Goal: Transaction & Acquisition: Book appointment/travel/reservation

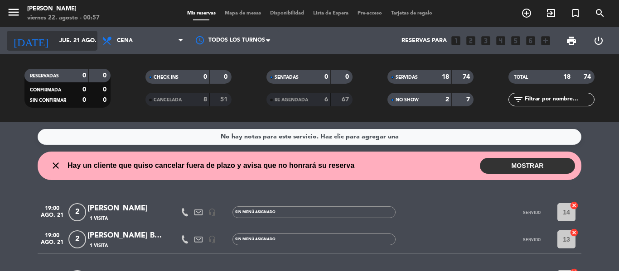
click at [55, 39] on input "jue. 21 ago." at bounding box center [93, 40] width 77 height 15
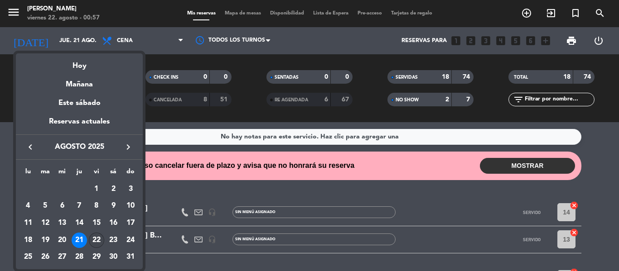
click at [93, 240] on div "22" at bounding box center [96, 240] width 15 height 15
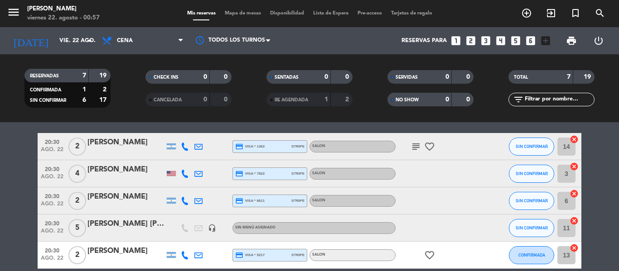
scroll to position [45, 0]
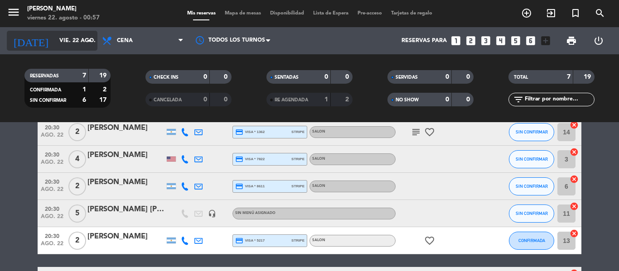
click at [58, 40] on input "vie. 22 ago." at bounding box center [93, 40] width 77 height 15
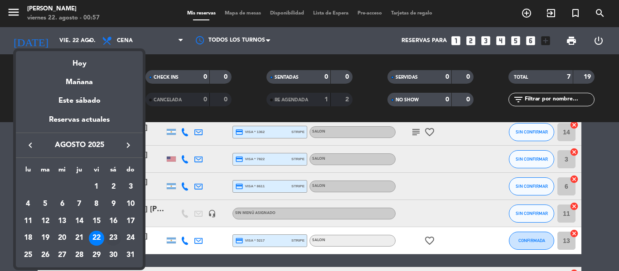
click at [114, 239] on div "23" at bounding box center [113, 238] width 15 height 15
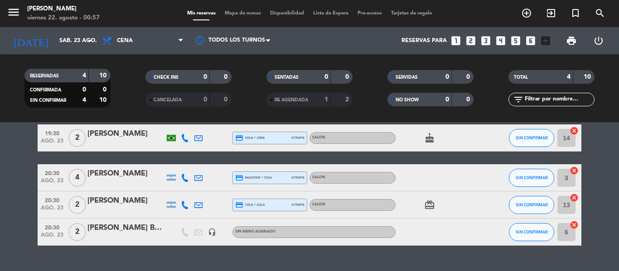
scroll to position [59, 0]
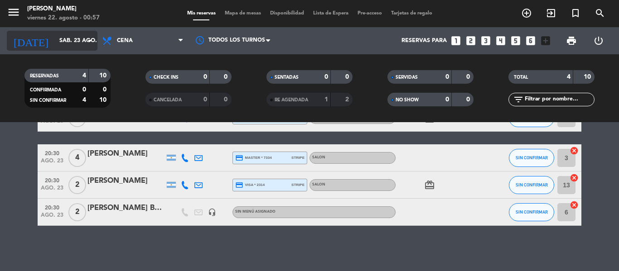
click at [74, 40] on input "sáb. 23 ago." at bounding box center [93, 40] width 77 height 15
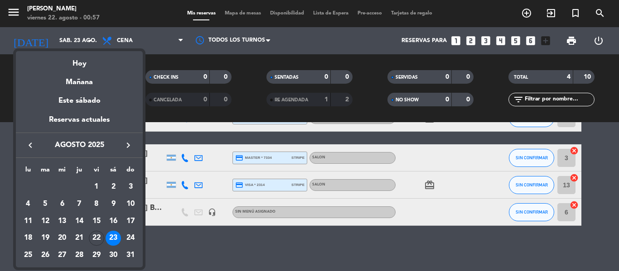
click at [130, 235] on div "24" at bounding box center [130, 238] width 15 height 15
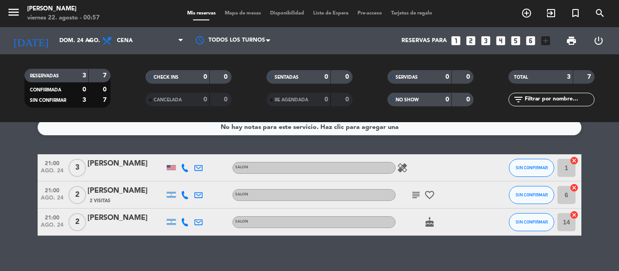
scroll to position [0, 0]
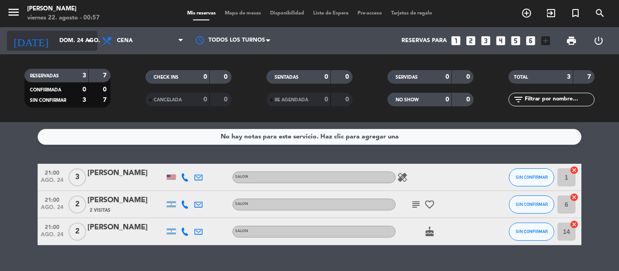
click at [83, 40] on input "dom. 24 ago." at bounding box center [93, 40] width 77 height 15
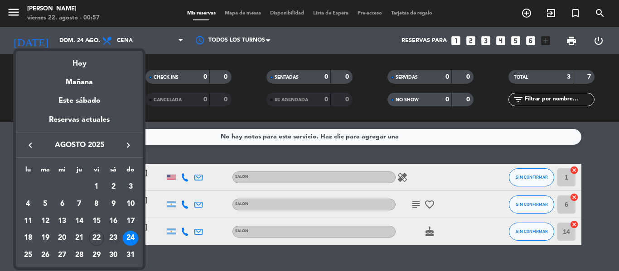
click at [113, 239] on div "23" at bounding box center [113, 238] width 15 height 15
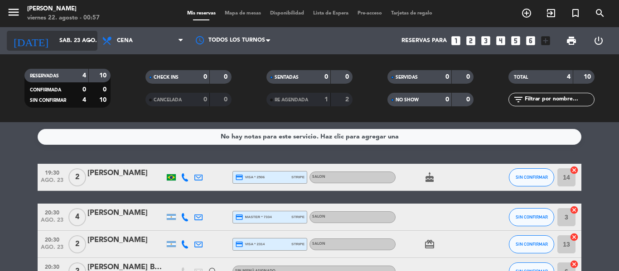
click at [67, 40] on input "sáb. 23 ago." at bounding box center [93, 40] width 77 height 15
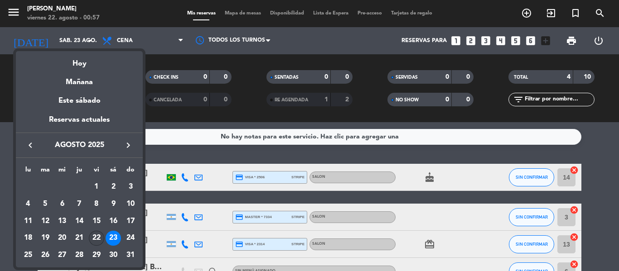
click at [98, 235] on div "22" at bounding box center [96, 238] width 15 height 15
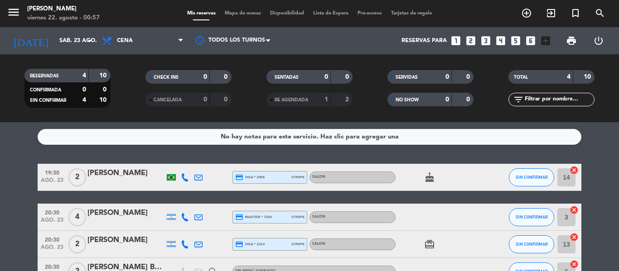
type input "vie. 22 ago."
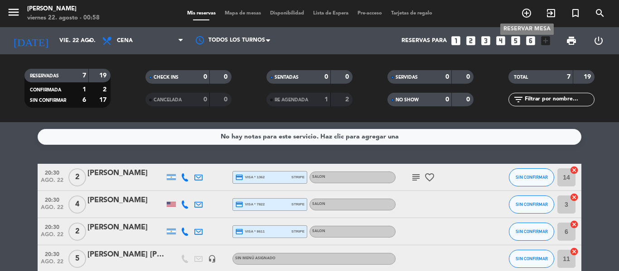
click at [525, 12] on icon "add_circle_outline" at bounding box center [526, 13] width 11 height 11
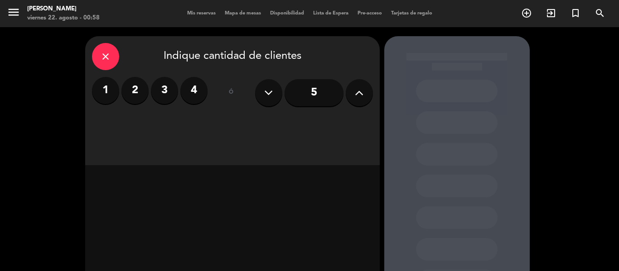
click at [133, 94] on label "2" at bounding box center [134, 90] width 27 height 27
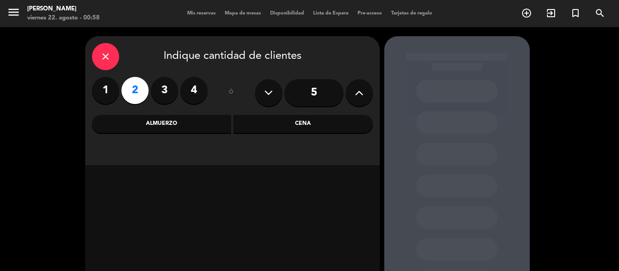
click at [284, 125] on div "Cena" at bounding box center [303, 124] width 140 height 18
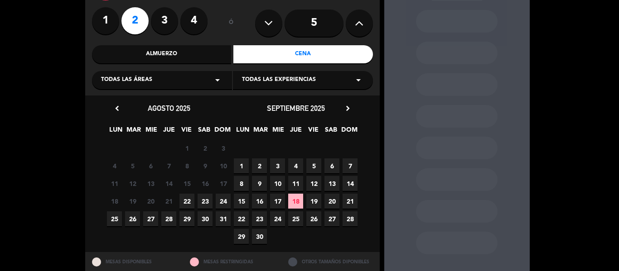
scroll to position [91, 0]
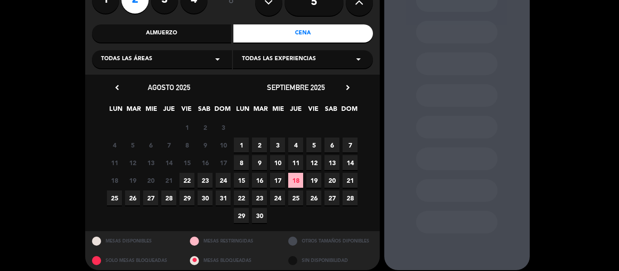
click at [186, 180] on span "22" at bounding box center [186, 180] width 15 height 15
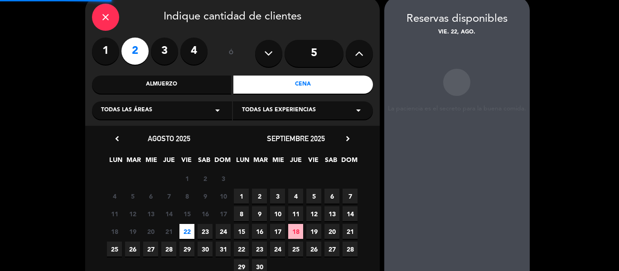
scroll to position [36, 0]
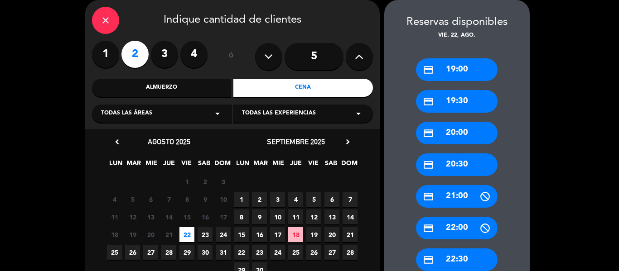
click at [448, 160] on div "credit_card 20:30" at bounding box center [457, 165] width 82 height 23
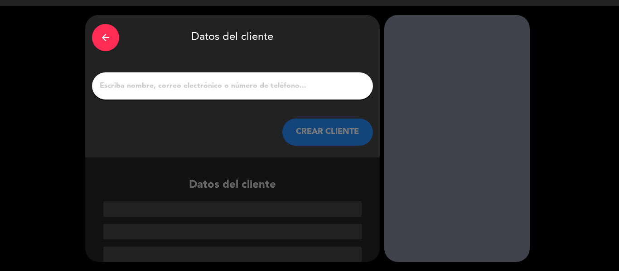
click at [149, 83] on input "1" at bounding box center [232, 86] width 267 height 13
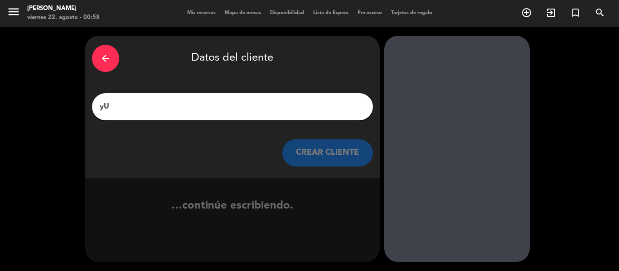
type input "y"
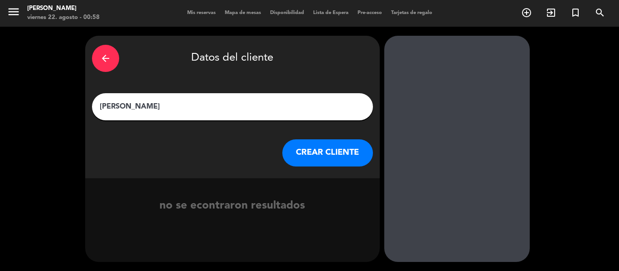
type input "[PERSON_NAME]"
click at [331, 156] on button "CREAR CLIENTE" at bounding box center [327, 153] width 91 height 27
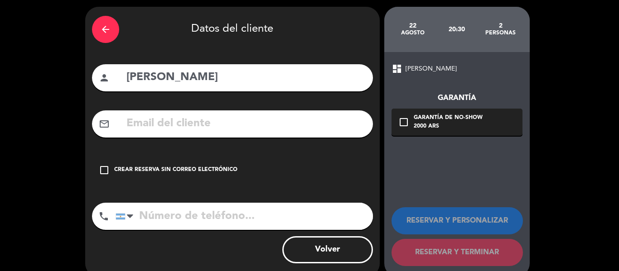
scroll to position [44, 0]
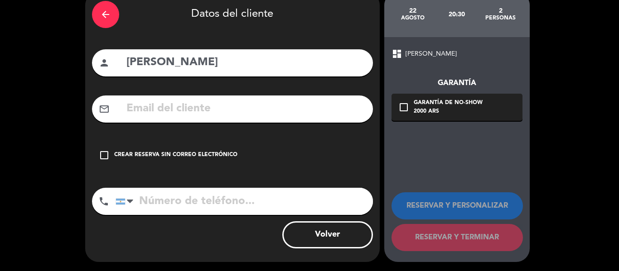
drag, startPoint x: 106, startPoint y: 155, endPoint x: 124, endPoint y: 143, distance: 21.6
click at [106, 154] on icon "check_box_outline_blank" at bounding box center [104, 155] width 11 height 11
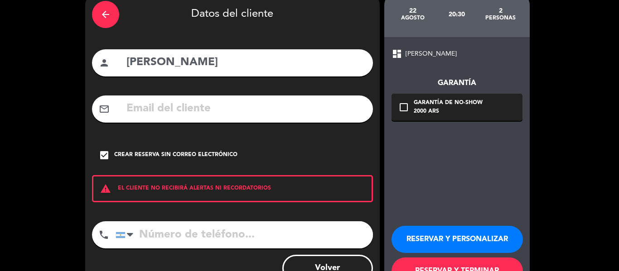
click at [244, 58] on input "[PERSON_NAME]" at bounding box center [245, 62] width 241 height 19
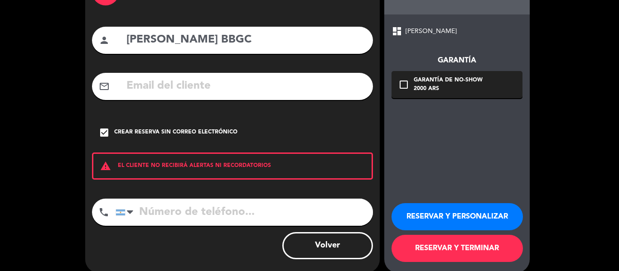
scroll to position [78, 0]
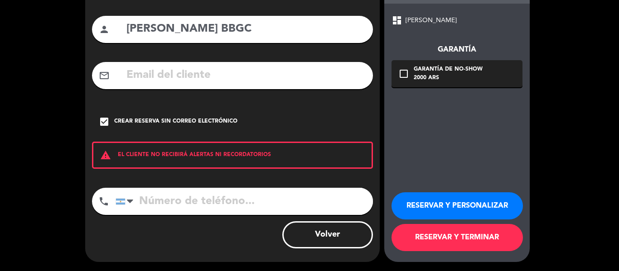
type input "[PERSON_NAME] BBGC"
click at [445, 237] on button "RESERVAR Y TERMINAR" at bounding box center [456, 237] width 131 height 27
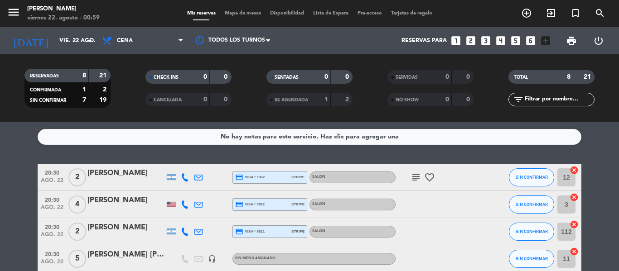
scroll to position [45, 0]
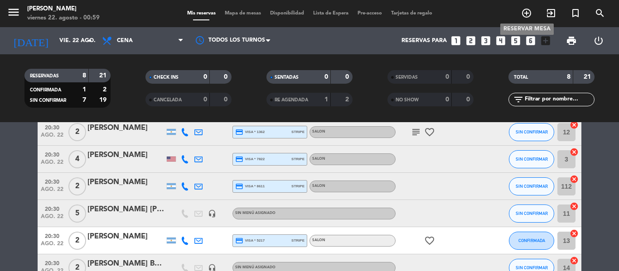
click at [527, 16] on icon "add_circle_outline" at bounding box center [526, 13] width 11 height 11
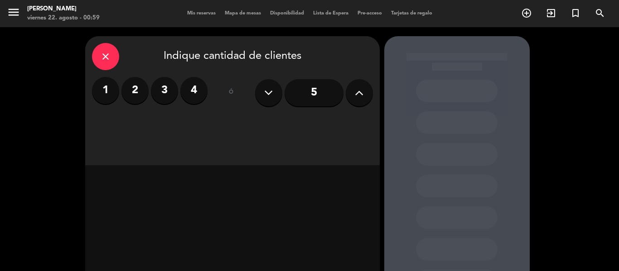
click at [144, 94] on label "2" at bounding box center [134, 90] width 27 height 27
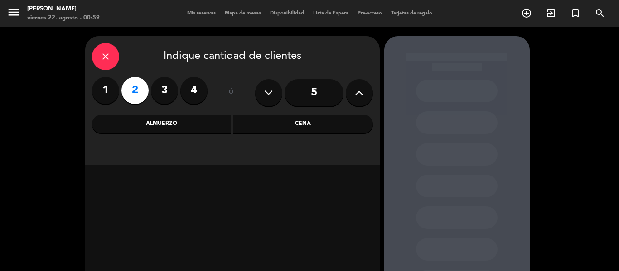
click at [313, 126] on div "Cena" at bounding box center [303, 124] width 140 height 18
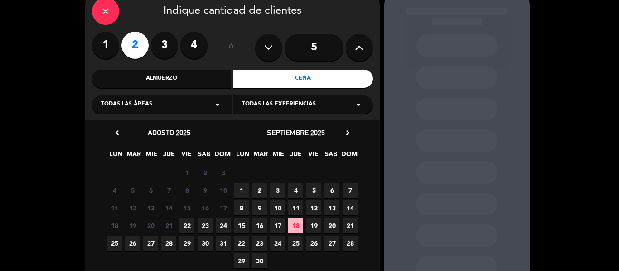
click at [188, 223] on span "22" at bounding box center [186, 225] width 15 height 15
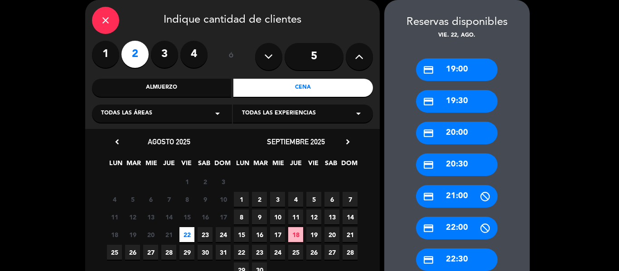
click at [452, 164] on div "credit_card 20:30" at bounding box center [457, 165] width 82 height 23
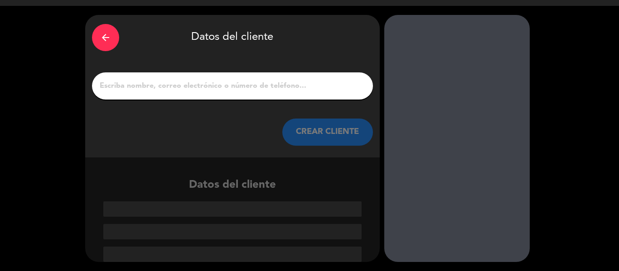
scroll to position [21, 0]
click at [159, 86] on input "1" at bounding box center [232, 86] width 267 height 13
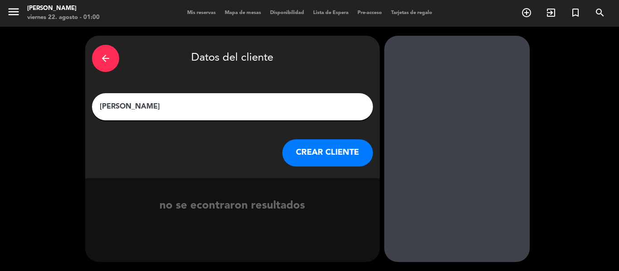
scroll to position [0, 0]
type input "[PERSON_NAME] BBGC"
click at [327, 154] on button "CREAR CLIENTE" at bounding box center [327, 153] width 91 height 27
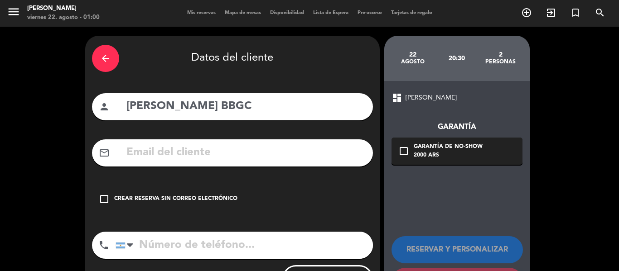
drag, startPoint x: 104, startPoint y: 198, endPoint x: 187, endPoint y: 200, distance: 83.4
click at [104, 198] on icon "check_box_outline_blank" at bounding box center [104, 199] width 11 height 11
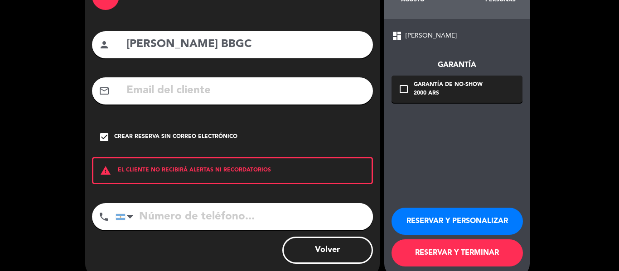
scroll to position [78, 0]
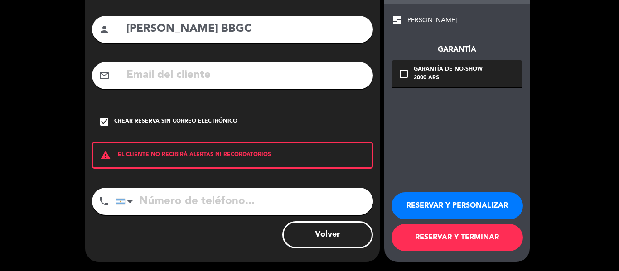
click at [452, 238] on button "RESERVAR Y TERMINAR" at bounding box center [456, 237] width 131 height 27
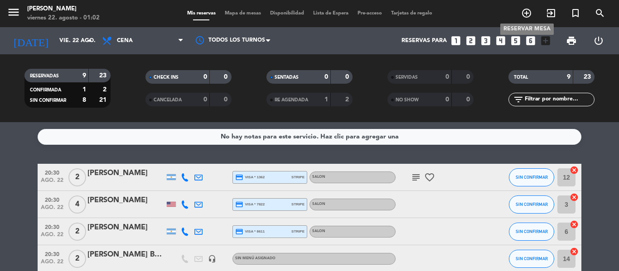
click at [527, 16] on icon "add_circle_outline" at bounding box center [526, 13] width 11 height 11
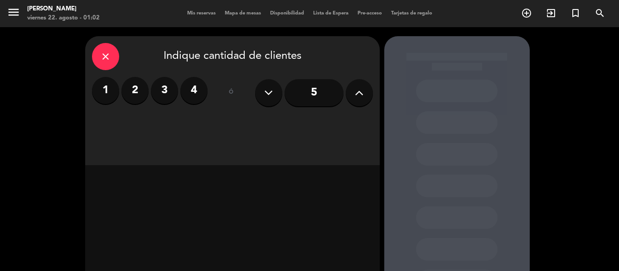
click at [140, 91] on label "2" at bounding box center [134, 90] width 27 height 27
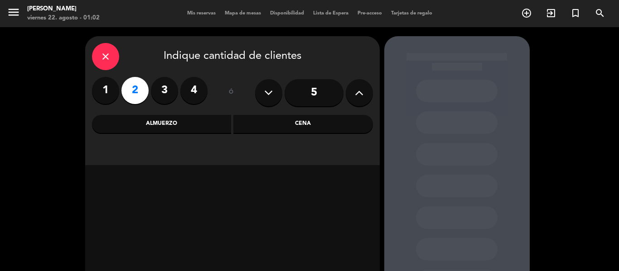
drag, startPoint x: 313, startPoint y: 120, endPoint x: 376, endPoint y: 120, distance: 62.5
click at [313, 120] on div "Cena" at bounding box center [303, 124] width 140 height 18
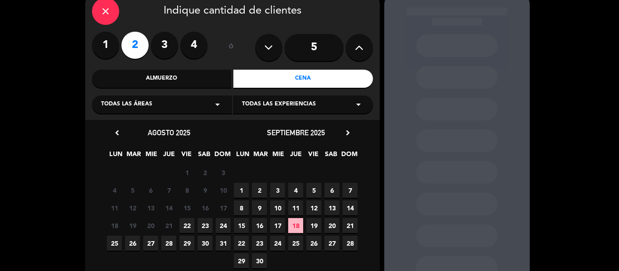
click at [188, 225] on span "22" at bounding box center [186, 225] width 15 height 15
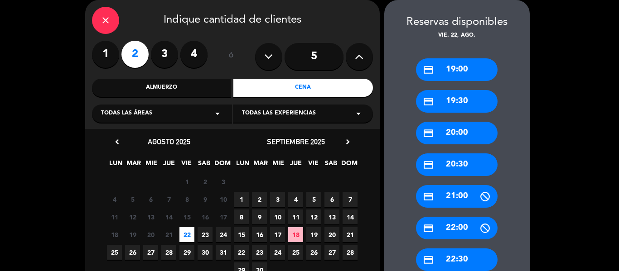
click at [449, 258] on div "credit_card 22:30" at bounding box center [457, 260] width 82 height 23
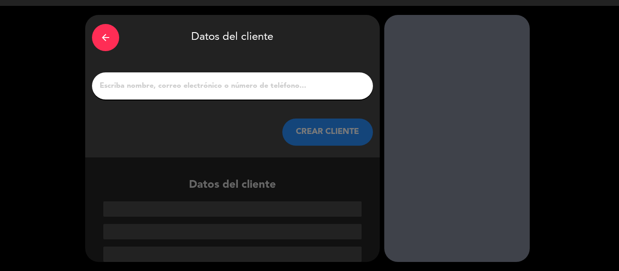
scroll to position [21, 0]
click at [146, 83] on input "1" at bounding box center [232, 86] width 267 height 13
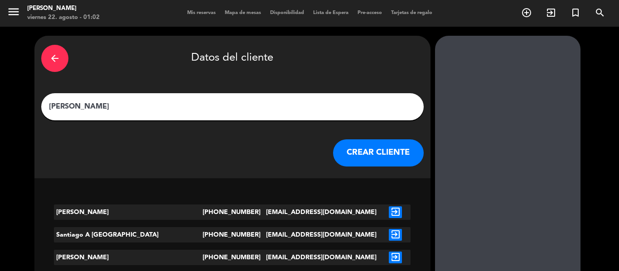
scroll to position [0, 0]
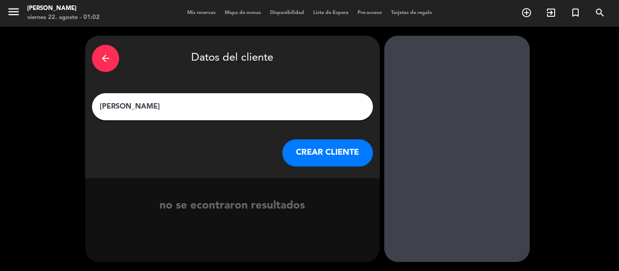
type input "[PERSON_NAME]"
click at [331, 150] on button "CREAR CLIENTE" at bounding box center [327, 153] width 91 height 27
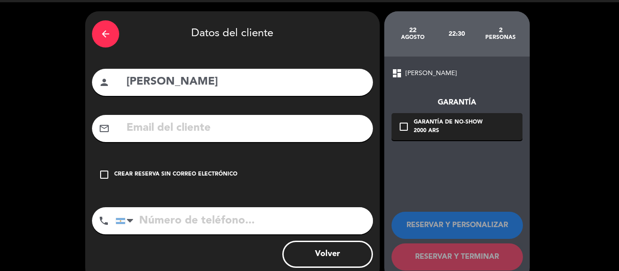
scroll to position [44, 0]
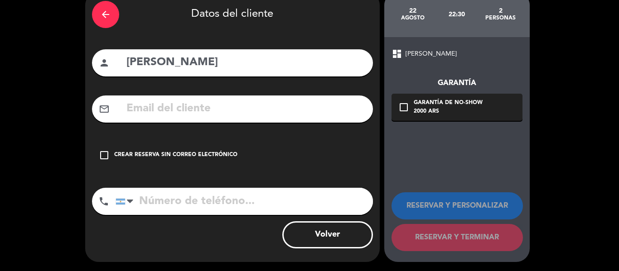
drag, startPoint x: 102, startPoint y: 157, endPoint x: 113, endPoint y: 149, distance: 13.2
click at [103, 155] on icon "check_box_outline_blank" at bounding box center [104, 155] width 11 height 11
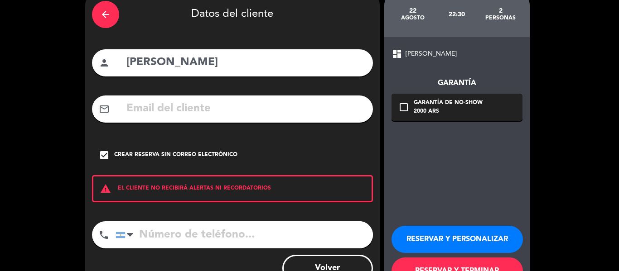
click at [259, 64] on input "[PERSON_NAME]" at bounding box center [245, 62] width 241 height 19
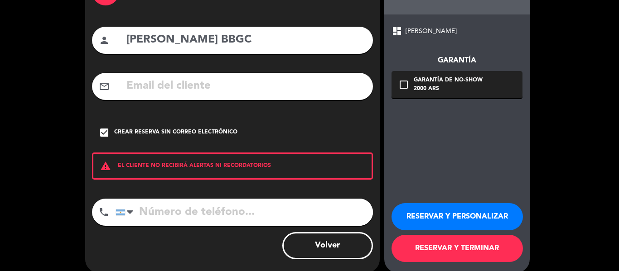
scroll to position [78, 0]
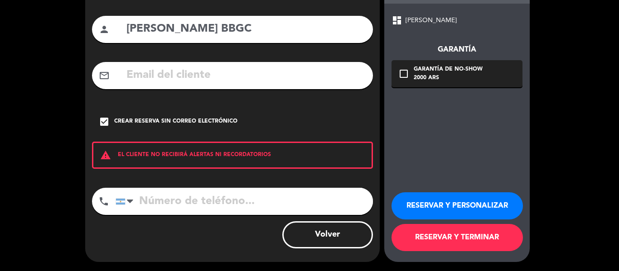
type input "[PERSON_NAME] BBGC"
click at [444, 237] on button "RESERVAR Y TERMINAR" at bounding box center [456, 237] width 131 height 27
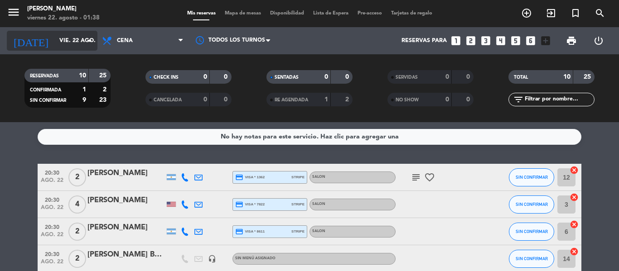
click at [55, 40] on input "vie. 22 ago." at bounding box center [93, 40] width 77 height 15
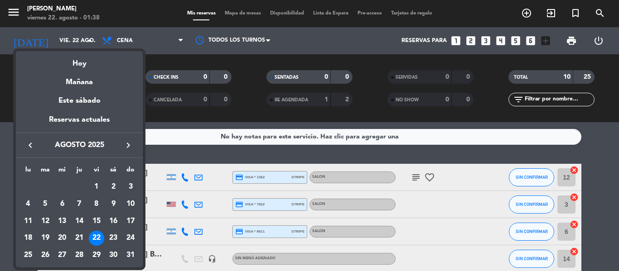
click at [284, 160] on div at bounding box center [309, 135] width 619 height 271
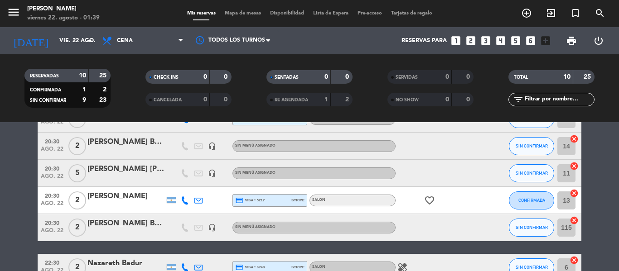
scroll to position [91, 0]
